Goal: Browse casually

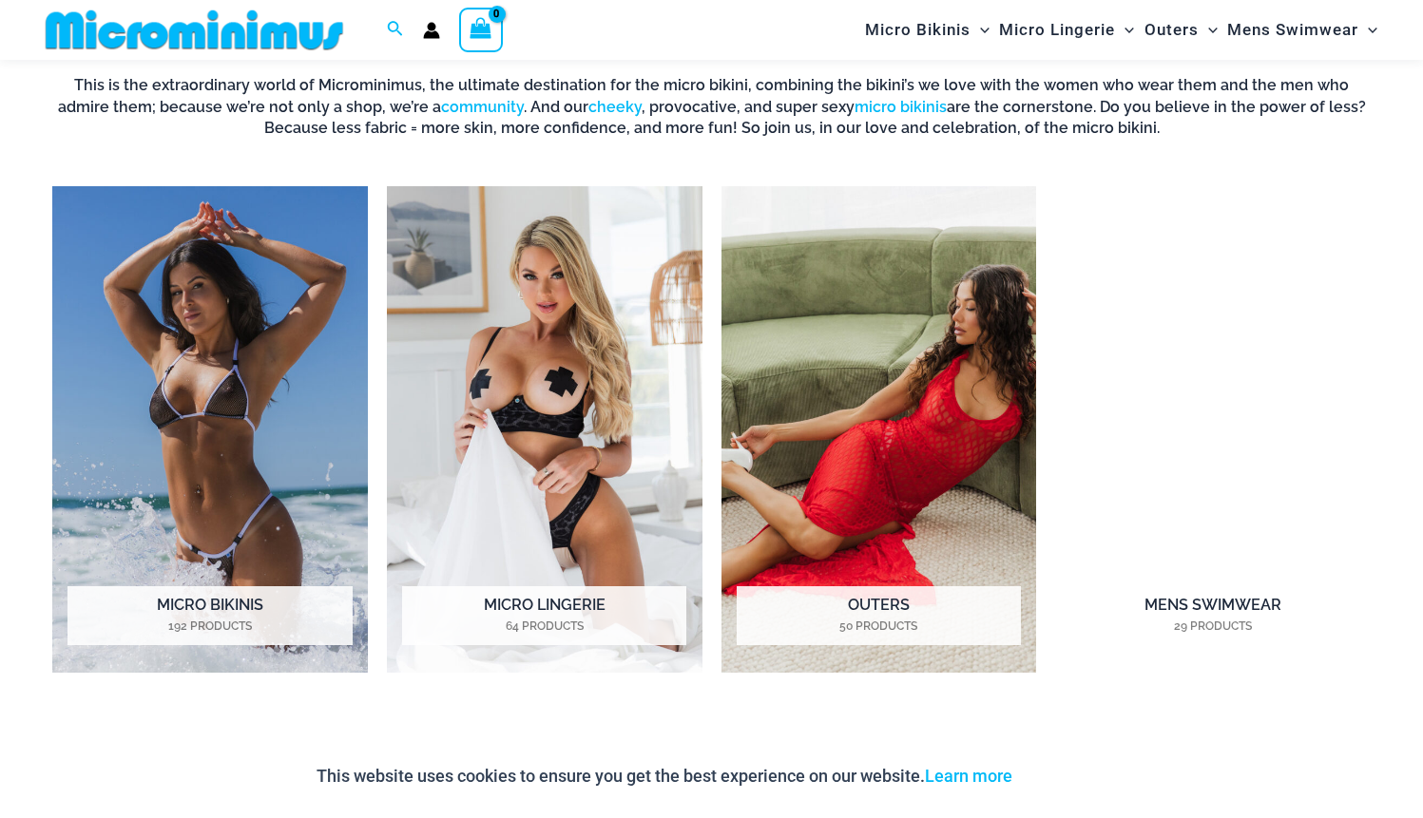
scroll to position [1409, 0]
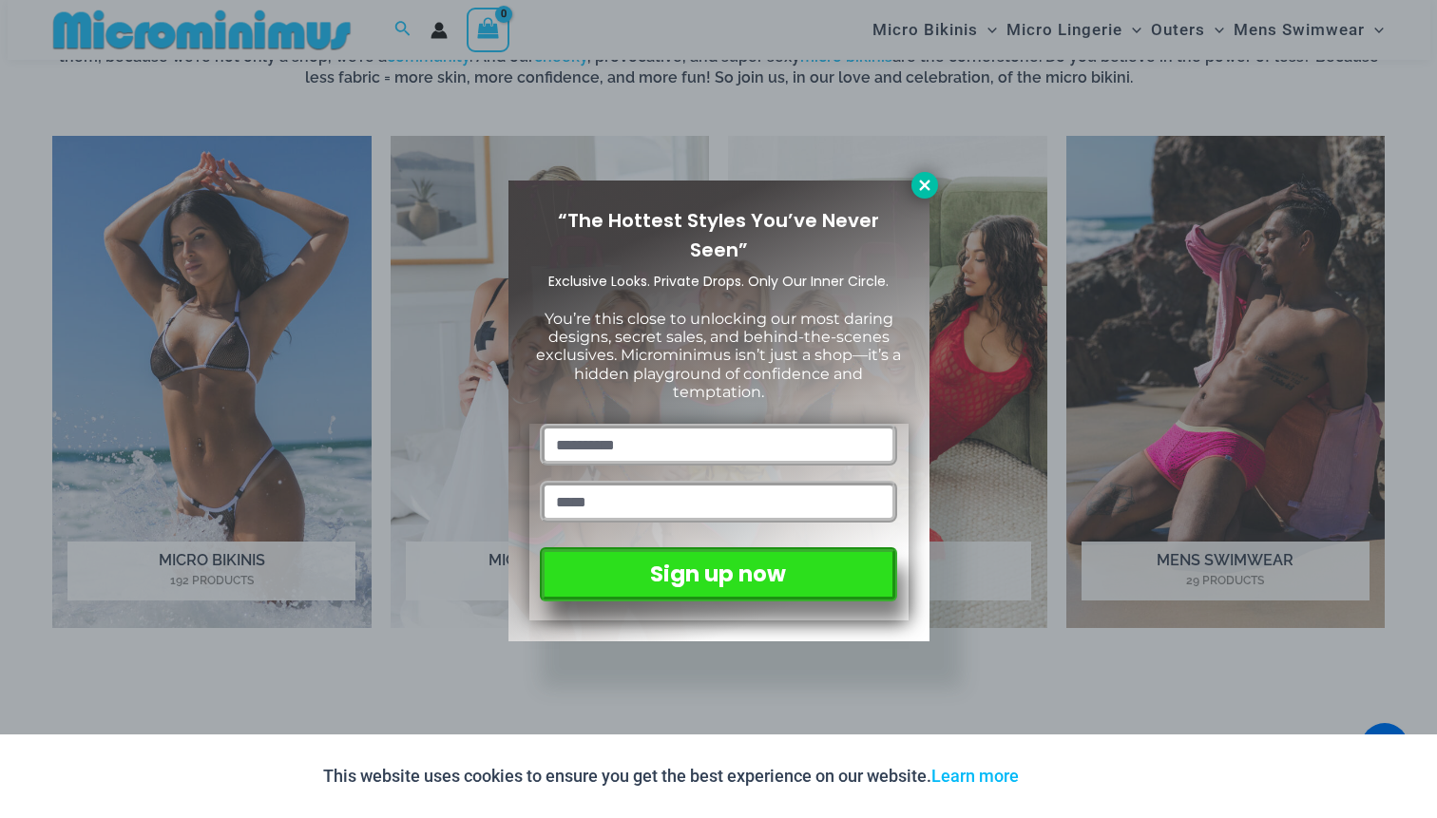
click at [934, 182] on button at bounding box center [925, 185] width 27 height 27
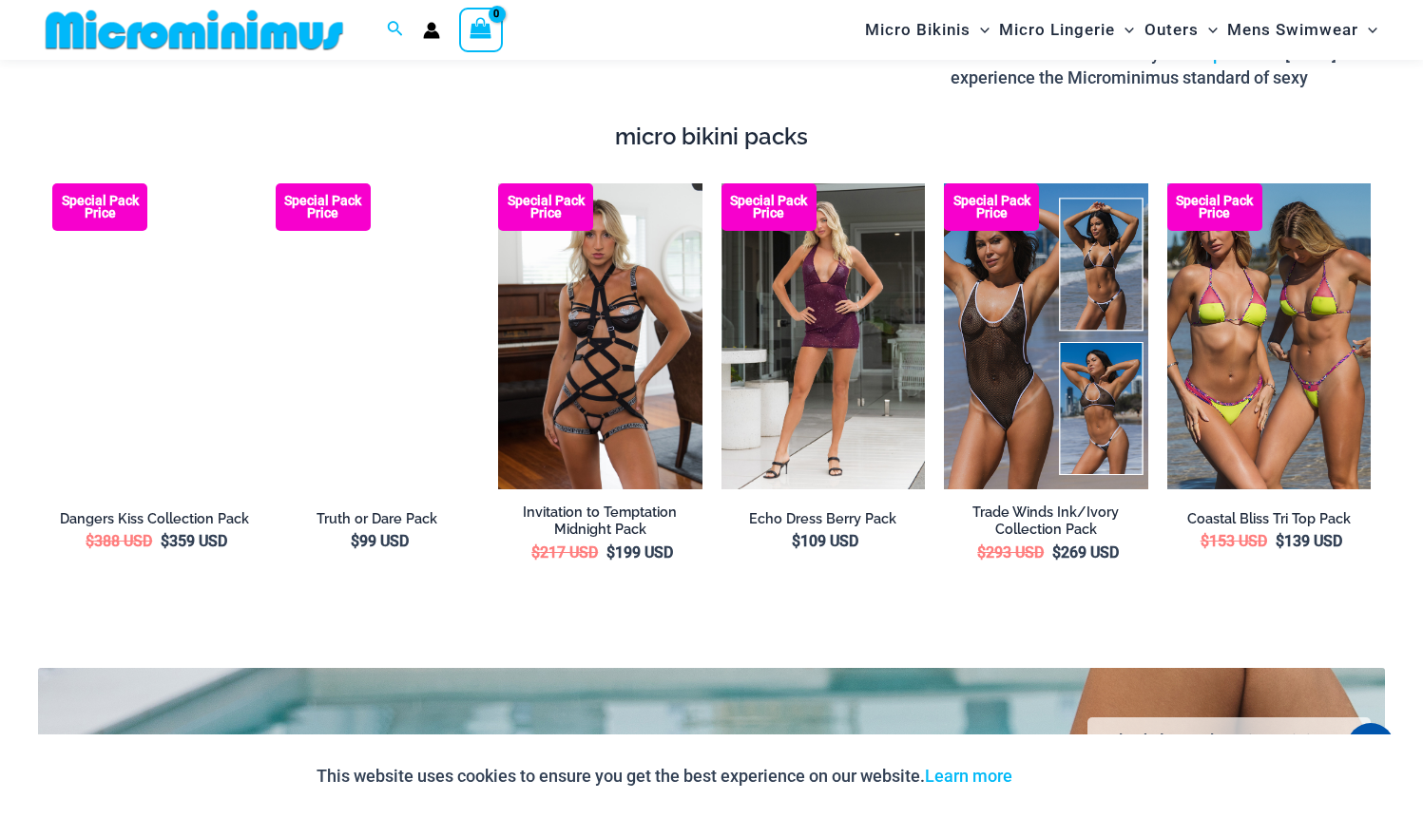
scroll to position [3215, 0]
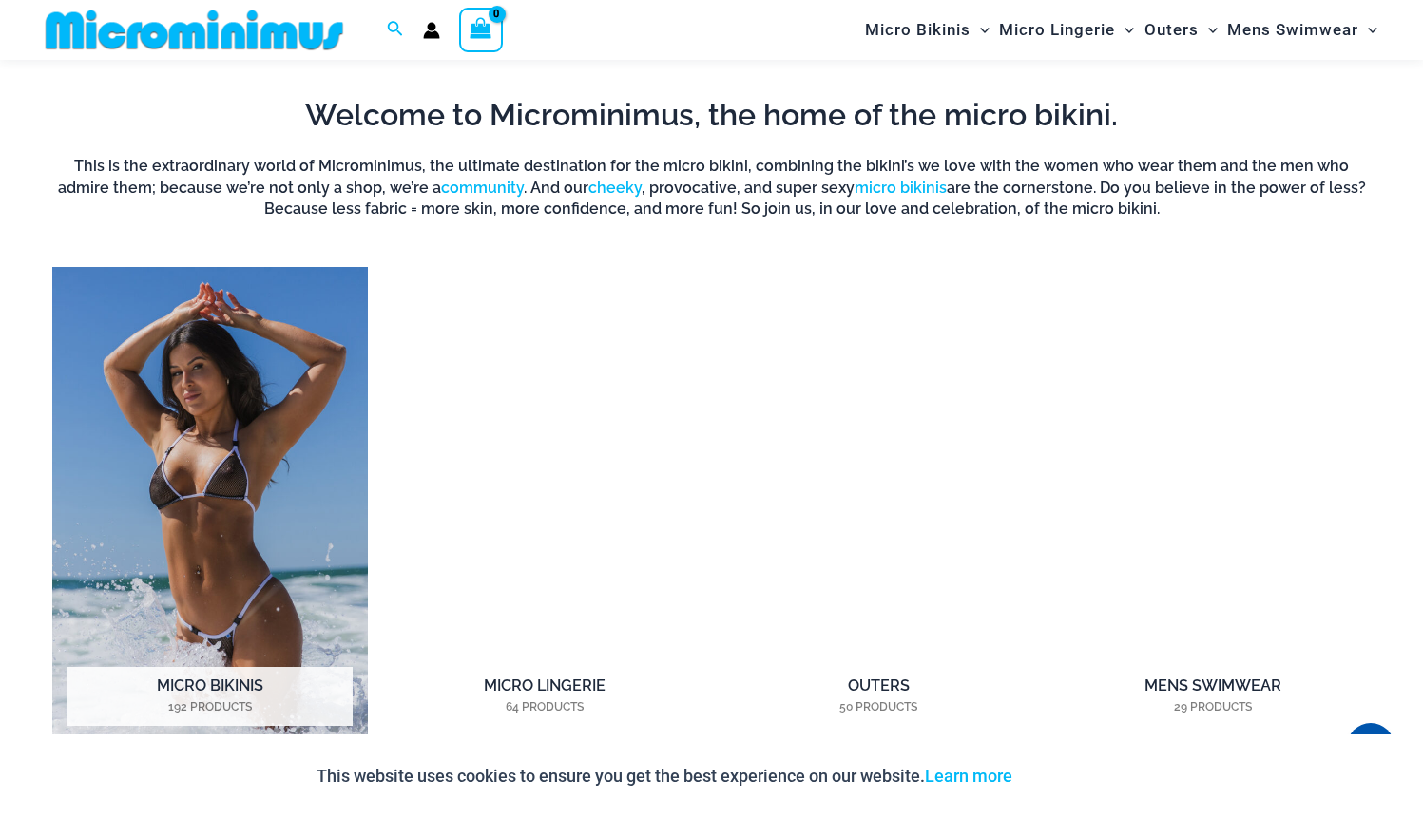
scroll to position [1316, 0]
